Goal: Task Accomplishment & Management: Use online tool/utility

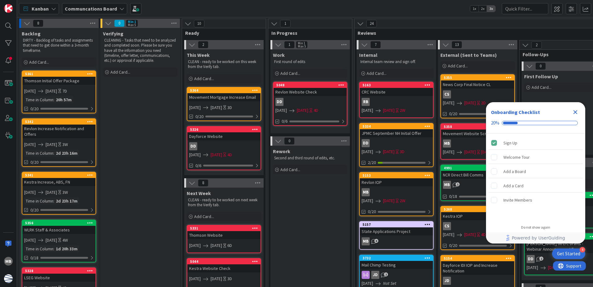
click at [578, 109] on icon "Close Checklist" at bounding box center [575, 111] width 7 height 7
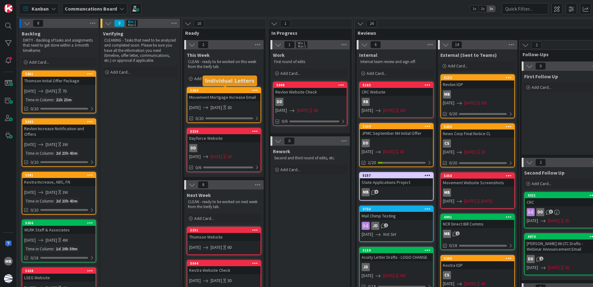
click at [230, 89] on div "5364" at bounding box center [225, 90] width 70 height 4
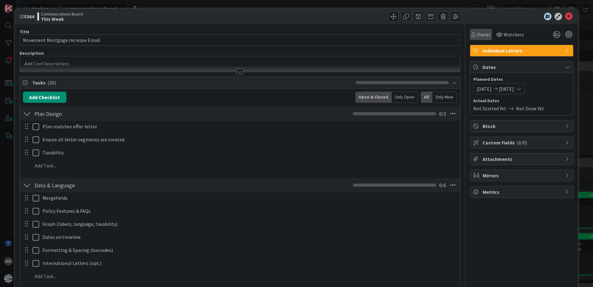
click at [477, 33] on span "Owner" at bounding box center [484, 34] width 14 height 7
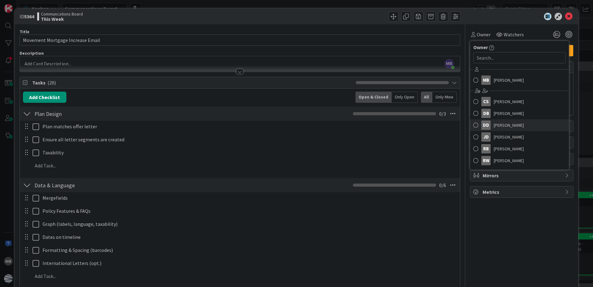
click at [494, 126] on span "[PERSON_NAME]" at bounding box center [509, 124] width 30 height 9
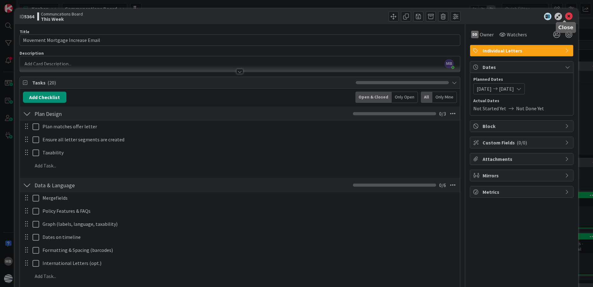
click at [565, 16] on icon at bounding box center [568, 16] width 7 height 7
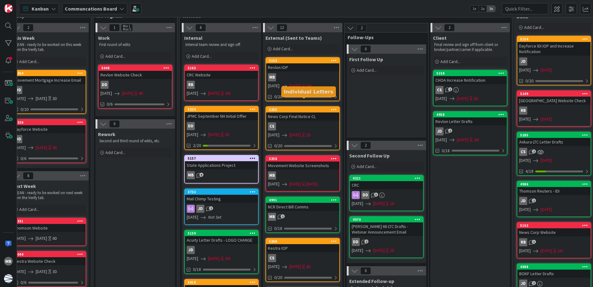
scroll to position [31, 175]
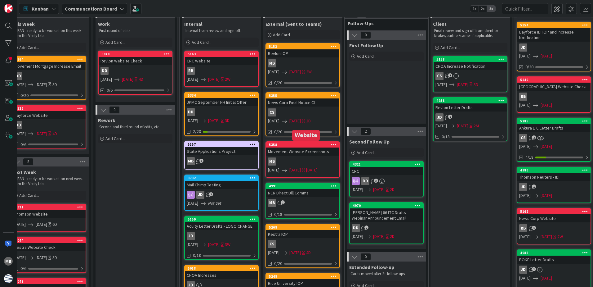
click at [306, 145] on div "5358" at bounding box center [304, 144] width 70 height 4
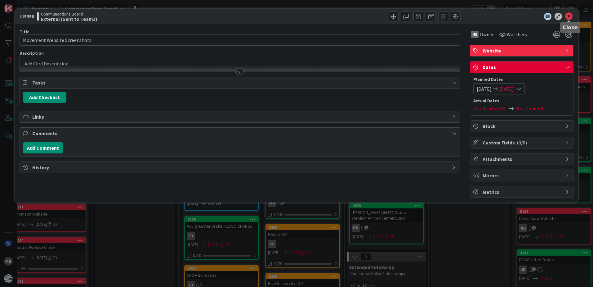
drag, startPoint x: 568, startPoint y: 14, endPoint x: 433, endPoint y: 74, distance: 148.3
click at [568, 14] on icon at bounding box center [568, 16] width 7 height 7
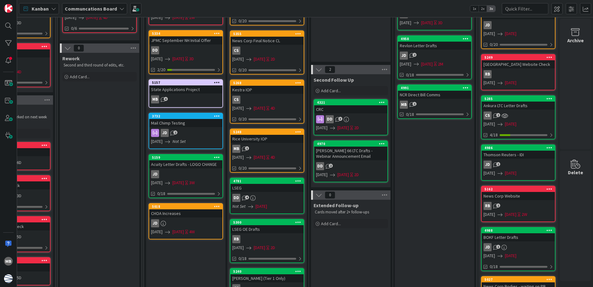
scroll to position [93, 215]
click at [266, 131] on div "5248" at bounding box center [268, 131] width 70 height 4
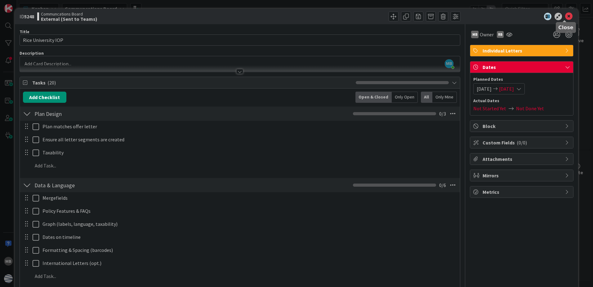
click at [565, 16] on icon at bounding box center [568, 16] width 7 height 7
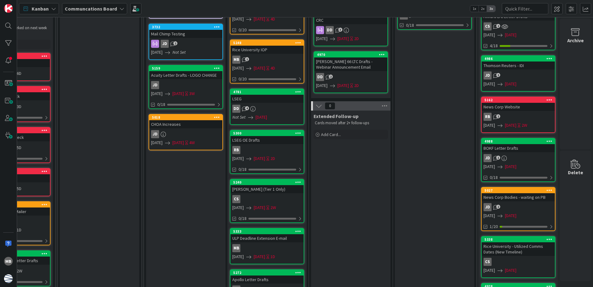
scroll to position [186, 215]
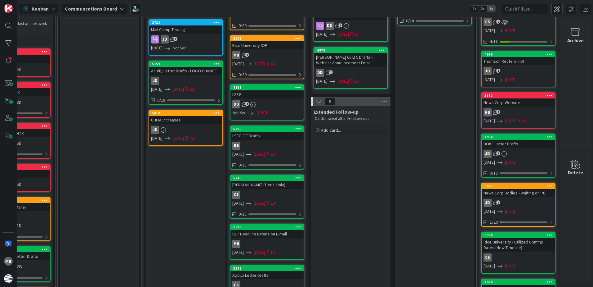
click at [295, 127] on icon at bounding box center [298, 128] width 6 height 4
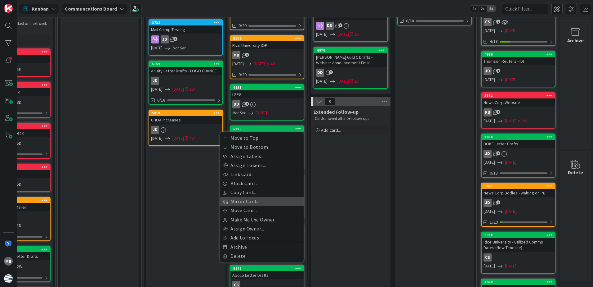
click at [270, 201] on link "Mirror Card..." at bounding box center [262, 201] width 84 height 9
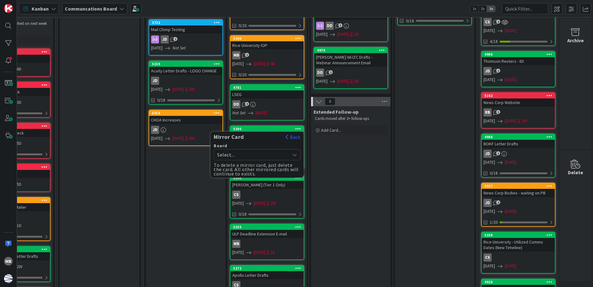
click at [272, 153] on span "Select..." at bounding box center [251, 154] width 69 height 9
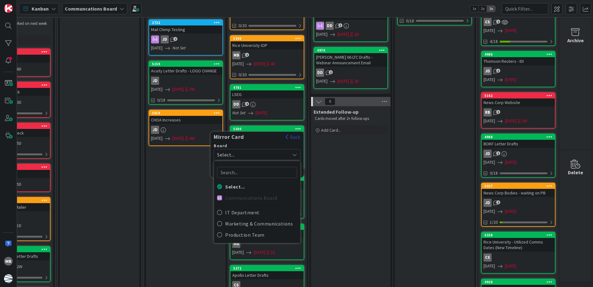
click at [286, 135] on button "Back" at bounding box center [292, 136] width 15 height 7
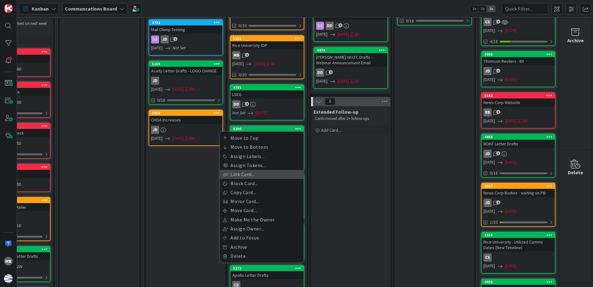
click at [265, 175] on link "Link Card..." at bounding box center [262, 174] width 84 height 9
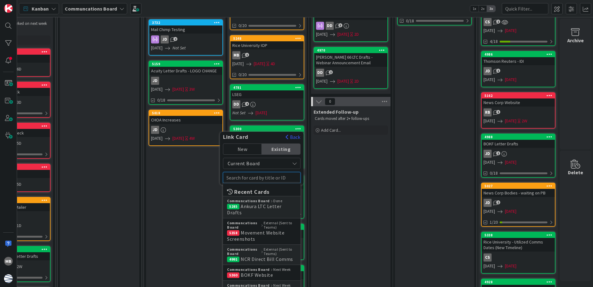
click at [252, 177] on input "text" at bounding box center [262, 177] width 78 height 11
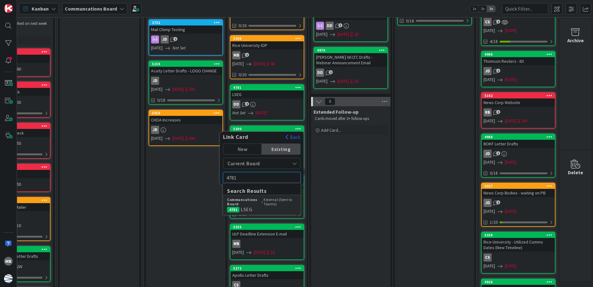
type input "4781"
click at [269, 201] on div "Communcations Board External (Sent to Teams)" at bounding box center [261, 201] width 69 height 9
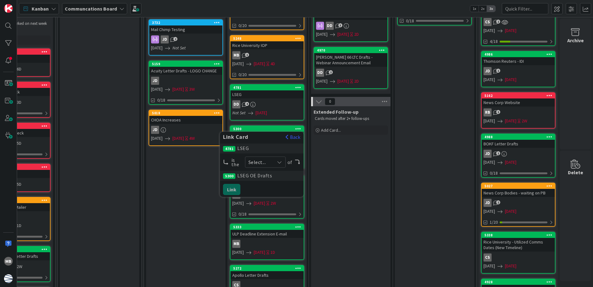
click at [257, 160] on span "Select..." at bounding box center [259, 162] width 23 height 9
click at [265, 174] on span "parent" at bounding box center [289, 176] width 48 height 9
click at [228, 188] on button "Link" at bounding box center [231, 189] width 17 height 11
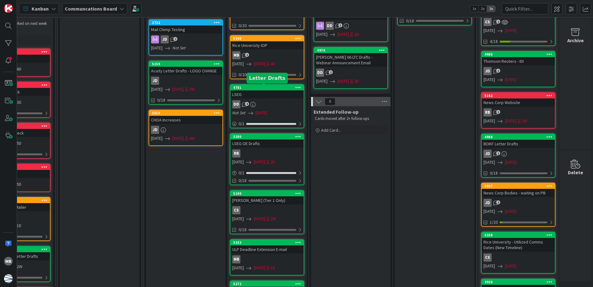
click at [265, 86] on div "4781" at bounding box center [268, 87] width 70 height 4
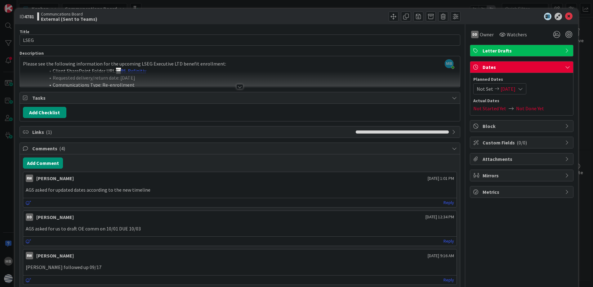
click at [44, 131] on span "Links ( 1 )" at bounding box center [192, 131] width 320 height 7
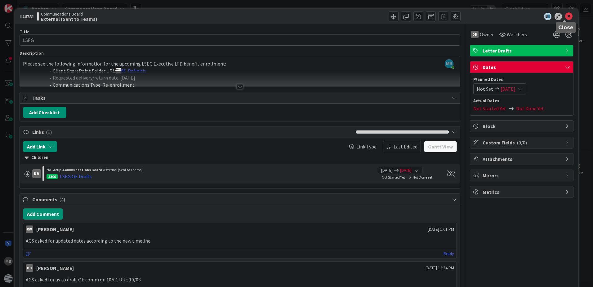
click at [565, 14] on icon at bounding box center [568, 16] width 7 height 7
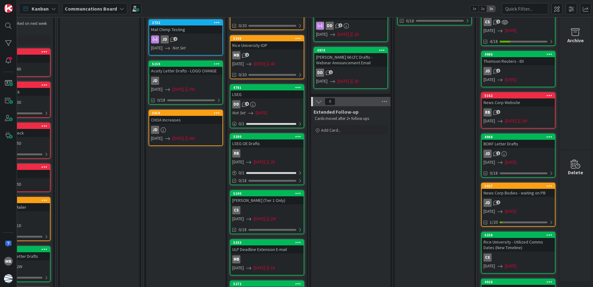
scroll to position [185, 215]
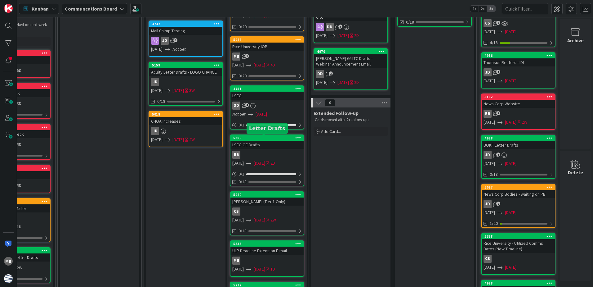
click at [275, 136] on div "5300" at bounding box center [268, 138] width 70 height 4
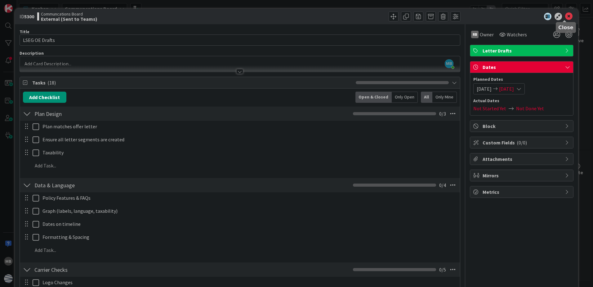
click at [565, 13] on icon at bounding box center [568, 16] width 7 height 7
